Goal: Communication & Community: Ask a question

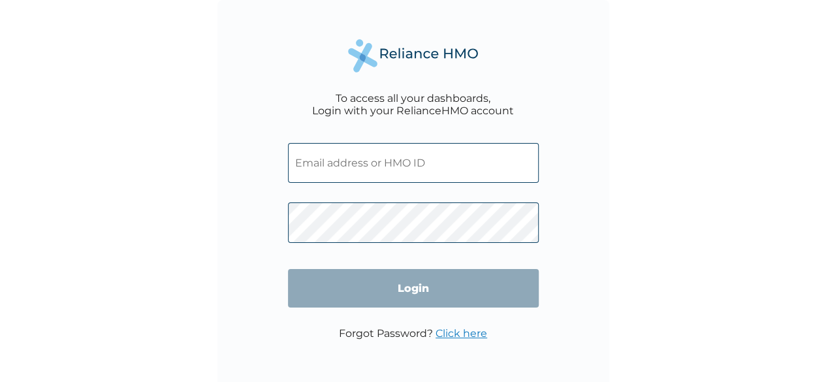
click at [406, 173] on input "text" at bounding box center [413, 163] width 251 height 40
type input "[EMAIL_ADDRESS][DOMAIN_NAME]"
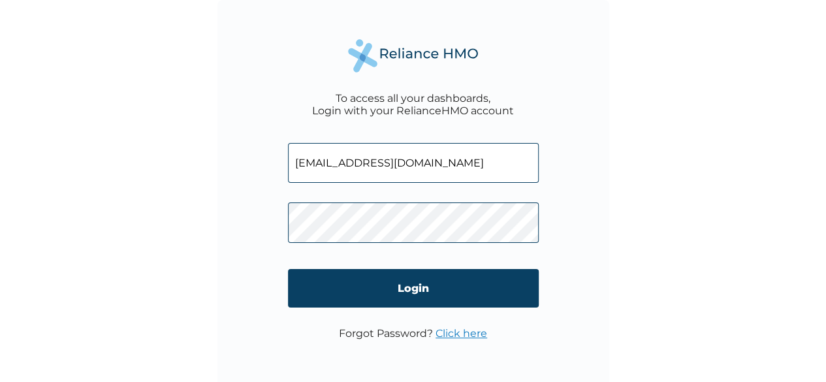
click at [454, 171] on input "[EMAIL_ADDRESS][DOMAIN_NAME]" at bounding box center [413, 163] width 251 height 40
type input "[EMAIL_ADDRESS][DOMAIN_NAME]"
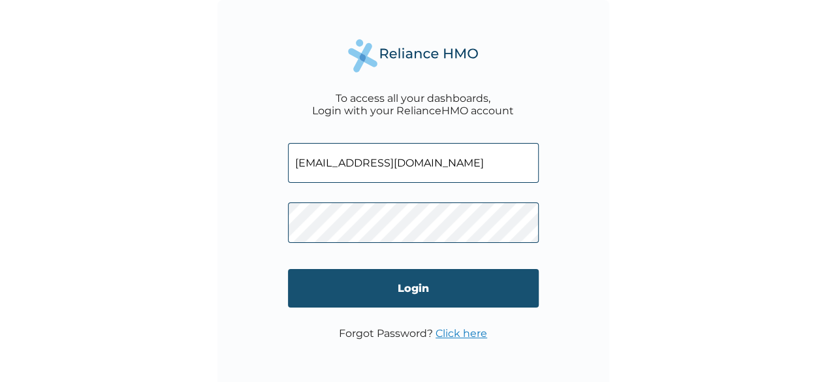
click at [416, 298] on input "Login" at bounding box center [413, 288] width 251 height 39
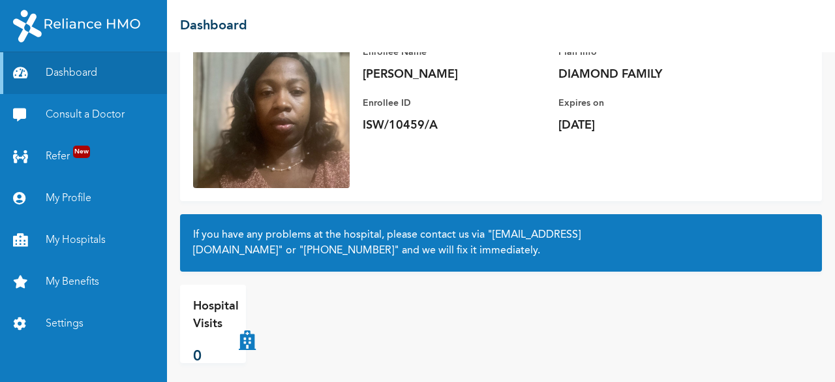
scroll to position [121, 0]
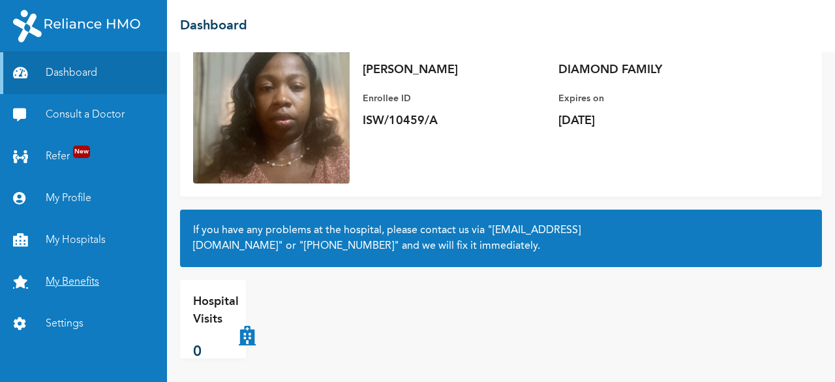
click at [65, 274] on link "My Benefits" at bounding box center [83, 282] width 167 height 42
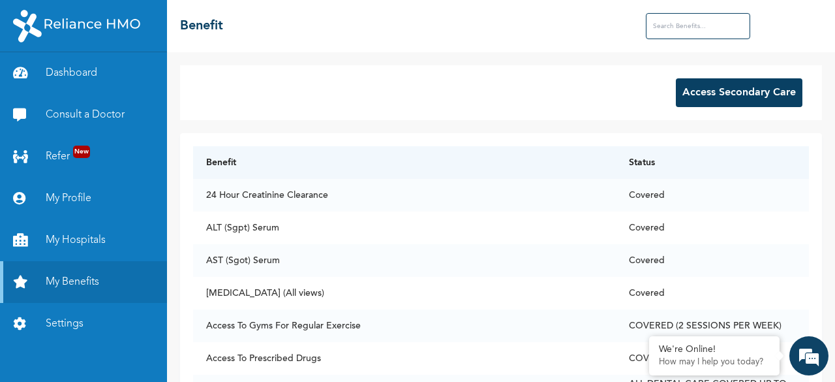
click at [687, 29] on input "text" at bounding box center [698, 26] width 104 height 26
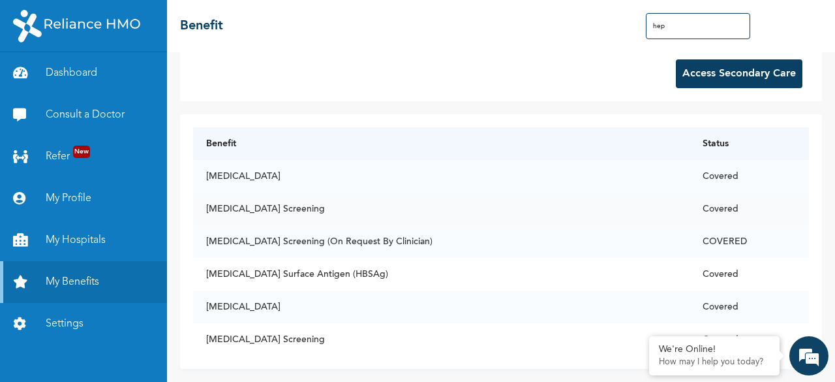
scroll to position [29, 0]
type input "hep"
click at [716, 353] on div "We're Online!" at bounding box center [714, 349] width 111 height 11
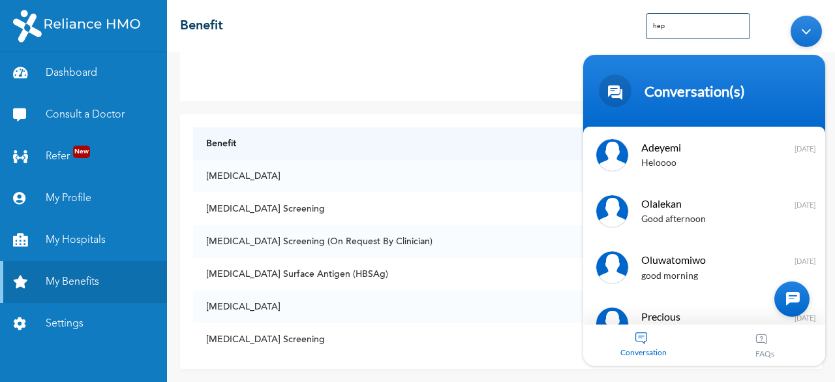
click at [790, 296] on div at bounding box center [792, 298] width 35 height 35
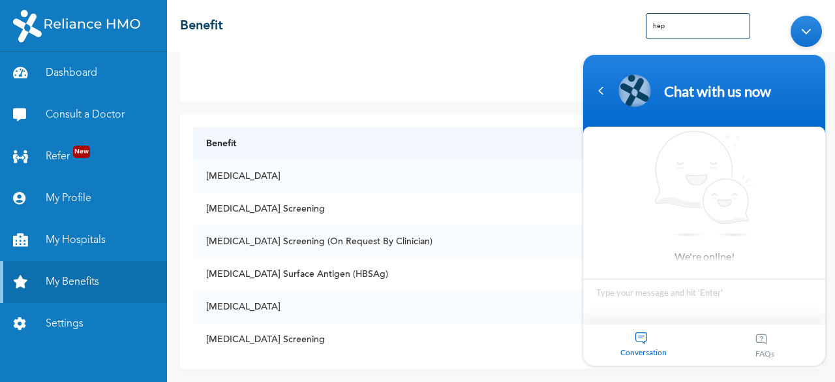
click at [681, 297] on textarea "Type your message and hit 'Enter'" at bounding box center [705, 302] width 242 height 46
type textarea "good afternoon"
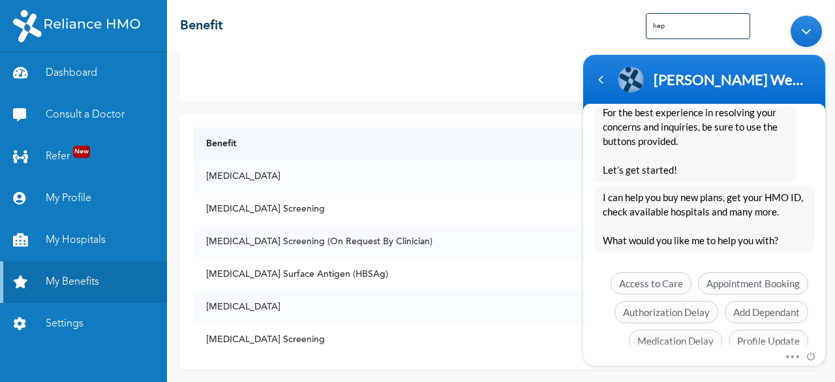
scroll to position [339, 0]
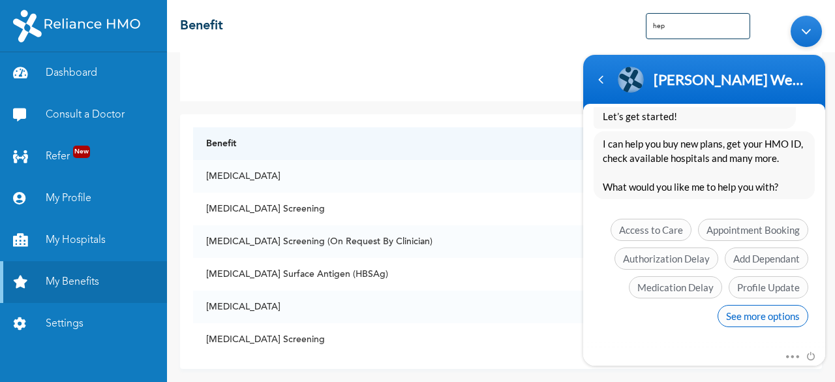
click at [753, 315] on span "See more options" at bounding box center [763, 316] width 91 height 22
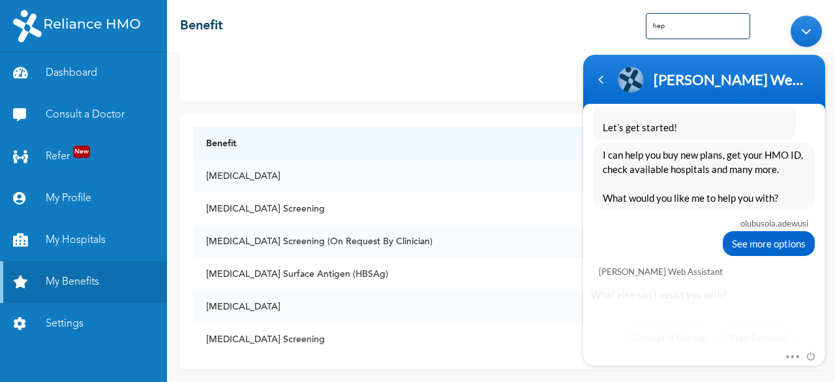
scroll to position [435, 0]
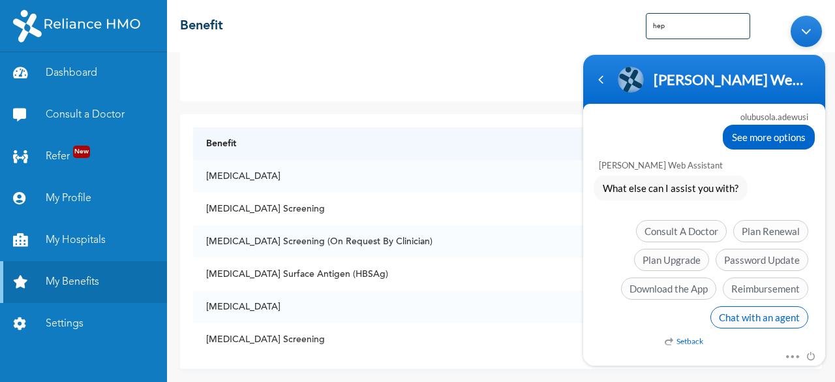
click at [748, 309] on span "Chat with an agent" at bounding box center [760, 317] width 98 height 22
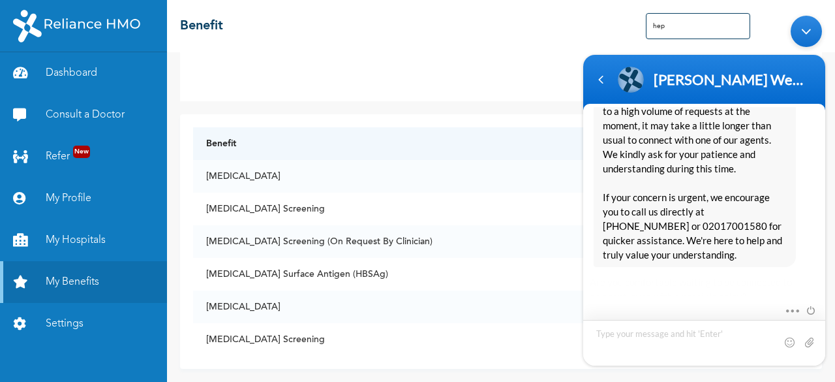
scroll to position [691, 0]
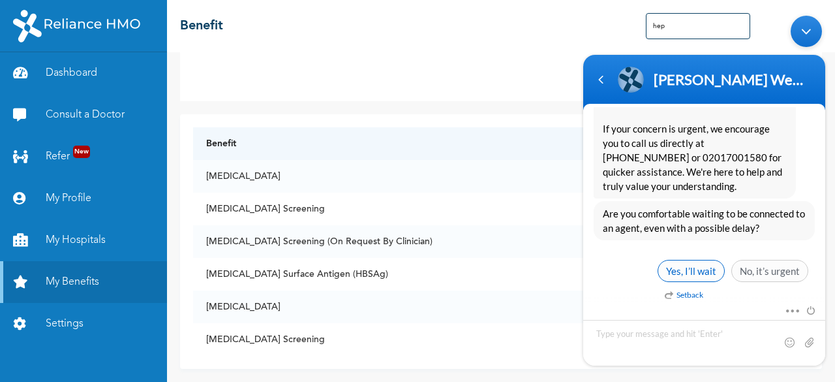
click at [700, 272] on span "Yes, I’ll wait" at bounding box center [691, 271] width 67 height 22
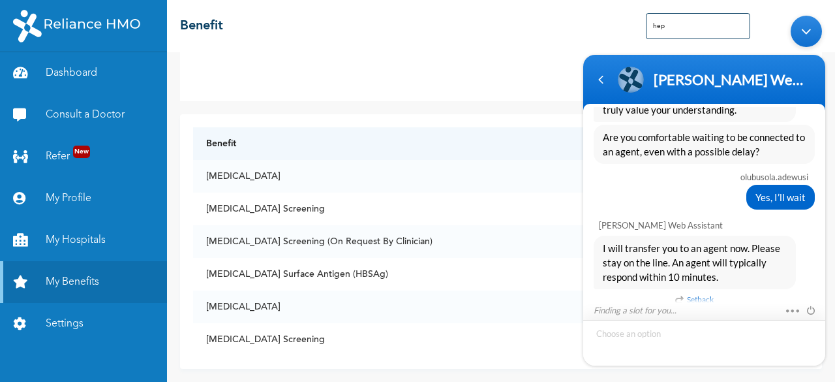
scroll to position [809, 0]
